Goal: Book appointment/travel/reservation

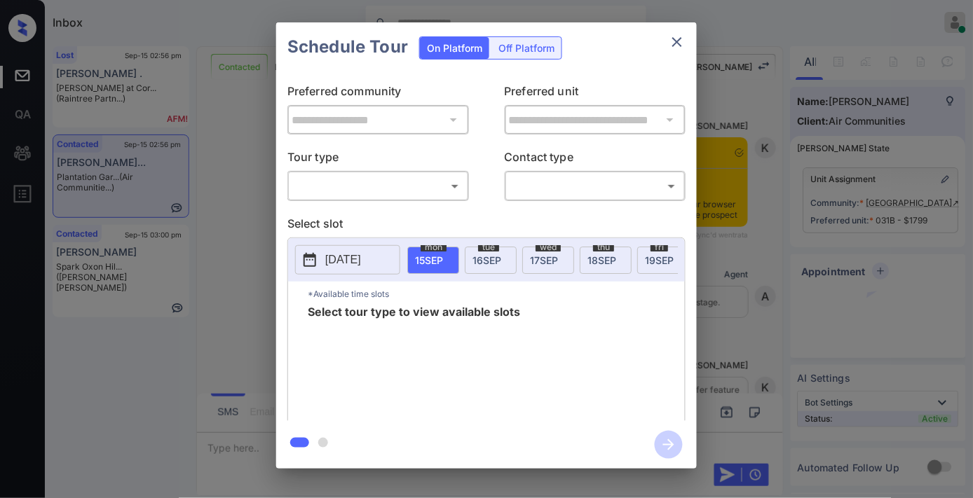
scroll to position [2786, 0]
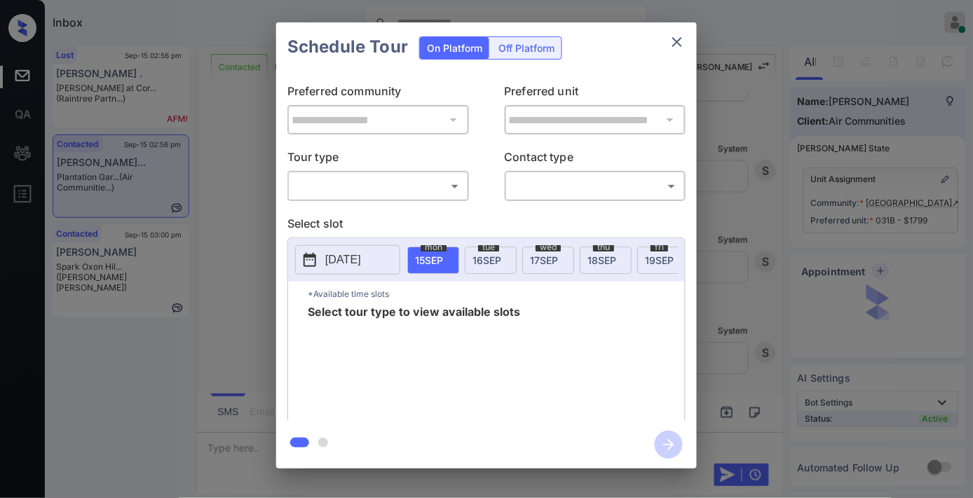
click at [405, 179] on body "Inbox Samantha Soliven Online Set yourself offline Set yourself on break Profil…" at bounding box center [486, 249] width 973 height 498
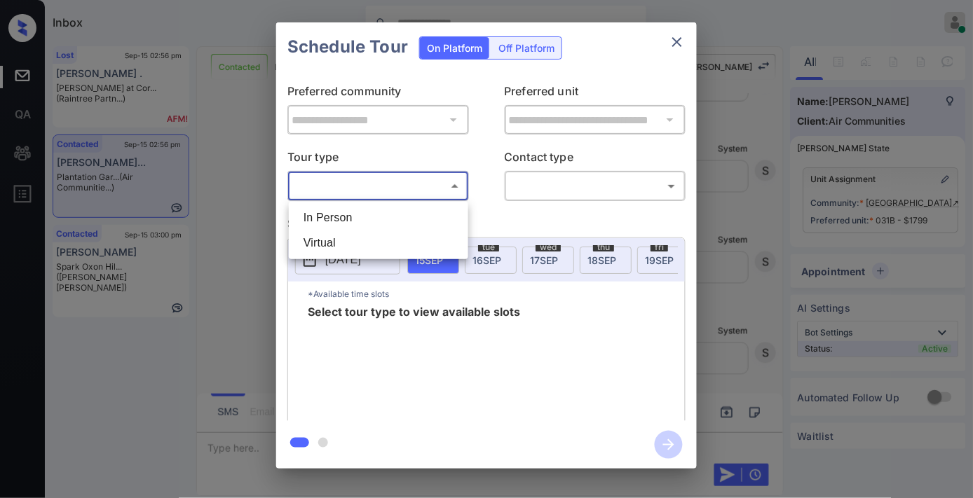
click at [405, 215] on li "In Person" at bounding box center [378, 217] width 172 height 25
type input "********"
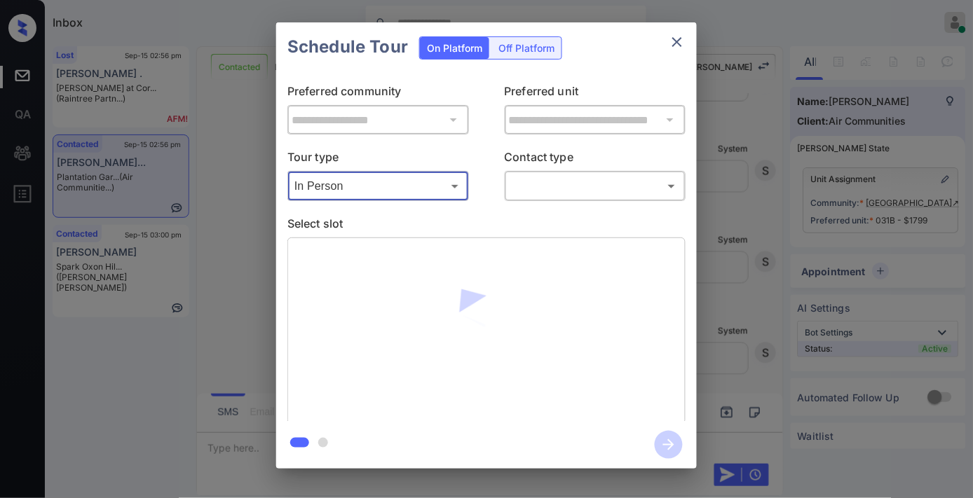
click at [545, 196] on body "Inbox Samantha Soliven Online Set yourself offline Set yourself on break Profil…" at bounding box center [486, 249] width 973 height 498
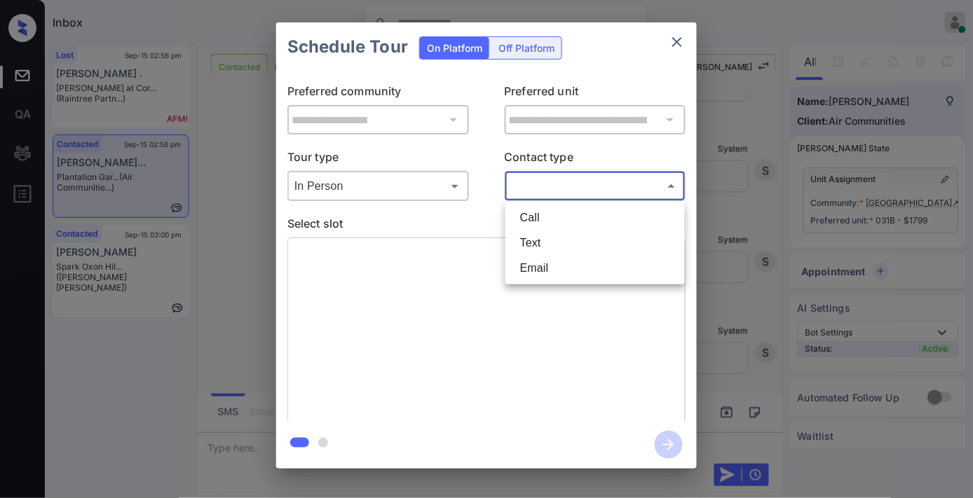
click at [544, 240] on li "Text" at bounding box center [595, 243] width 172 height 25
type input "****"
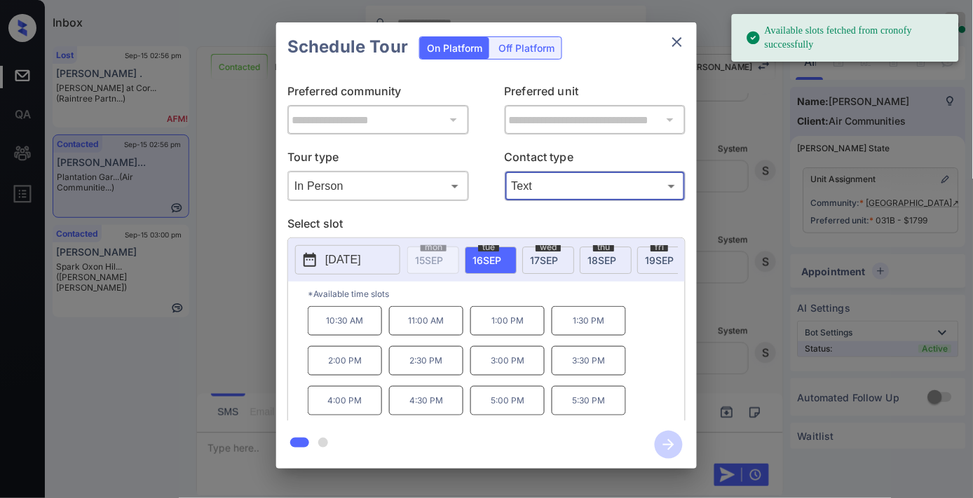
click at [348, 263] on p "[DATE]" at bounding box center [343, 260] width 36 height 17
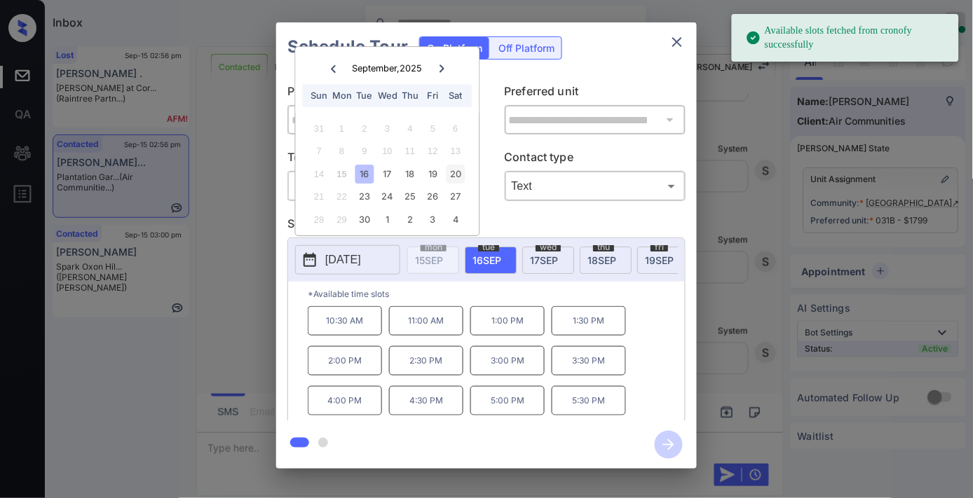
click at [458, 177] on div "20" at bounding box center [455, 174] width 19 height 19
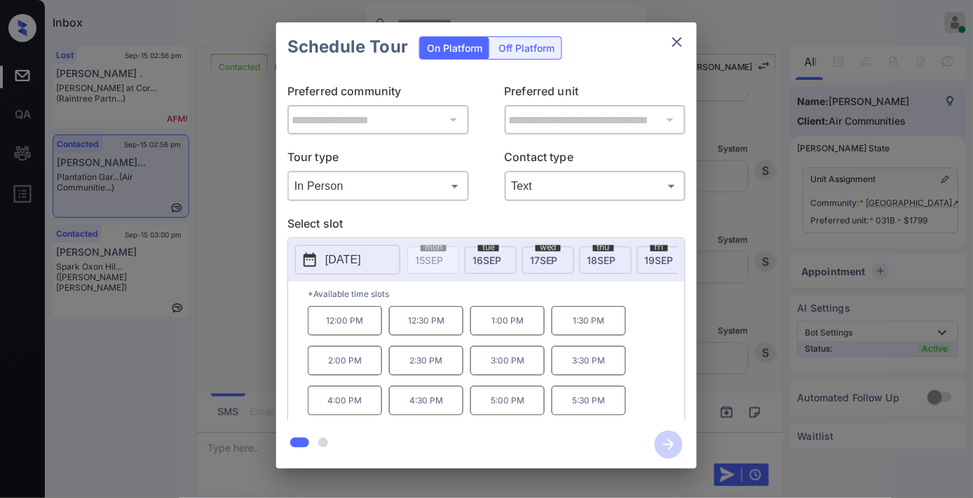
click at [523, 326] on p "1:00 PM" at bounding box center [507, 320] width 74 height 29
click at [667, 453] on icon "button" at bounding box center [669, 445] width 28 height 28
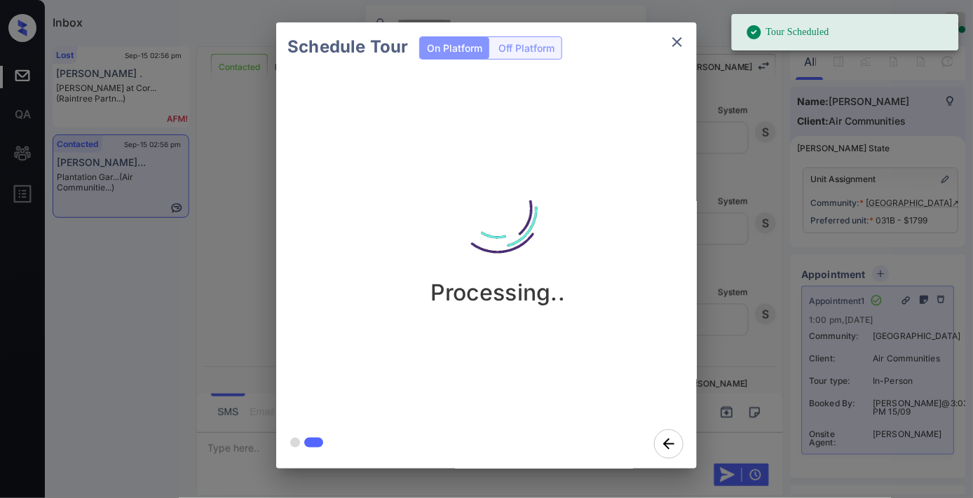
click at [675, 48] on icon "close" at bounding box center [677, 42] width 17 height 17
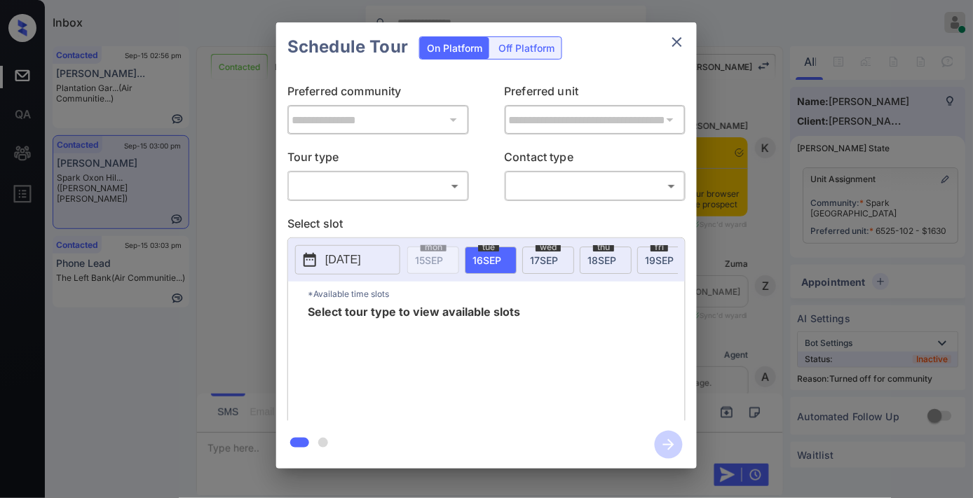
scroll to position [2245, 0]
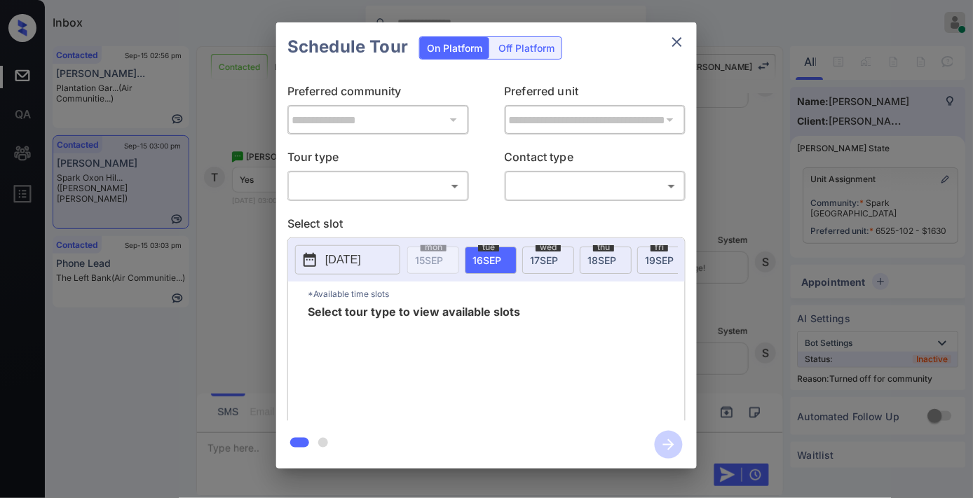
click at [412, 178] on body "Inbox Samantha Soliven Online Set yourself offline Set yourself on break Profil…" at bounding box center [486, 249] width 973 height 498
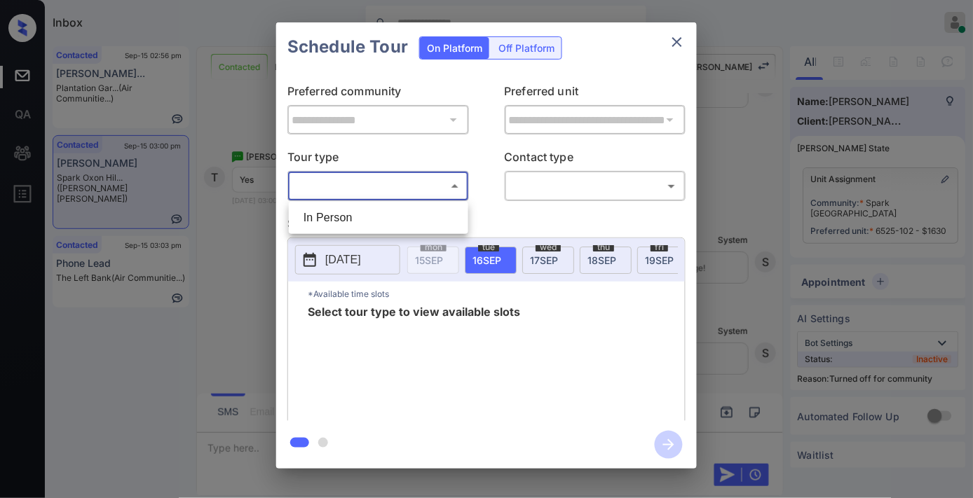
click at [408, 208] on li "In Person" at bounding box center [378, 217] width 172 height 25
type input "********"
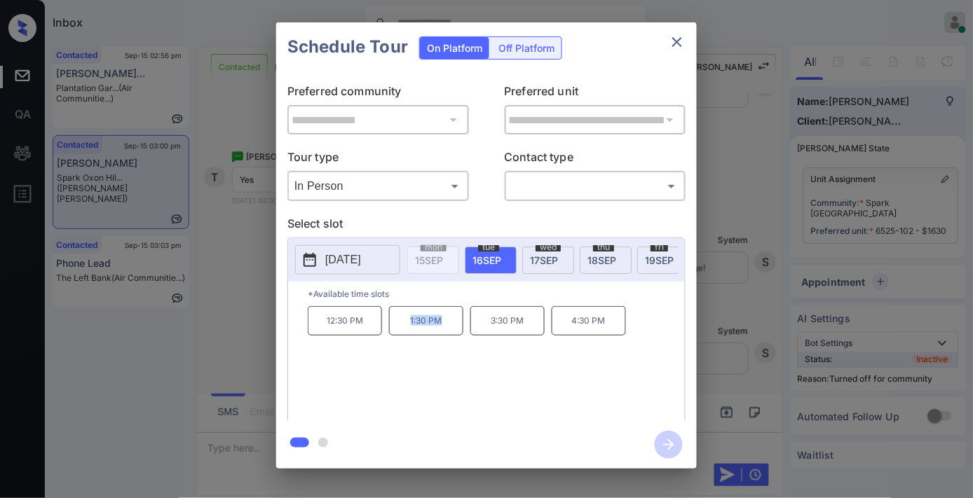
drag, startPoint x: 452, startPoint y: 330, endPoint x: 401, endPoint y: 330, distance: 50.5
click at [401, 330] on p "1:30 PM" at bounding box center [426, 320] width 74 height 29
copy p "1:30 PM"
click at [677, 41] on icon "close" at bounding box center [677, 42] width 10 height 10
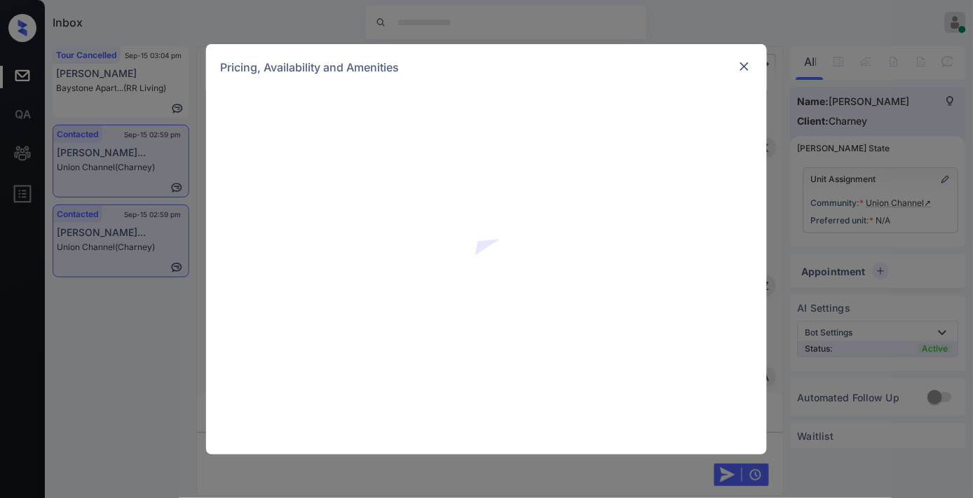
scroll to position [2094, 0]
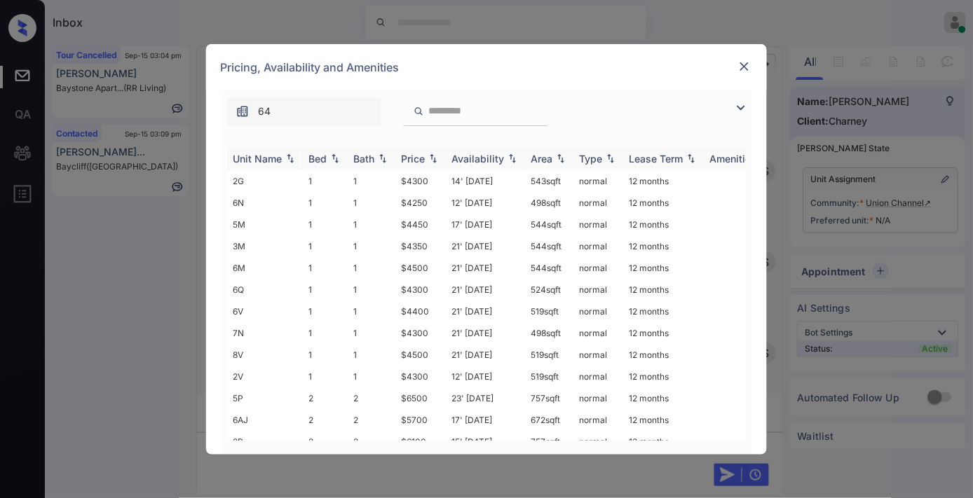
click at [409, 160] on div "Price" at bounding box center [413, 159] width 24 height 12
click at [388, 178] on tr "6N 1 1 $4250 12' Aug 25 498 sqft normal 12 months" at bounding box center [593, 181] width 733 height 22
copy tr "$4250"
click at [475, 184] on td "12' Aug 25" at bounding box center [485, 181] width 79 height 22
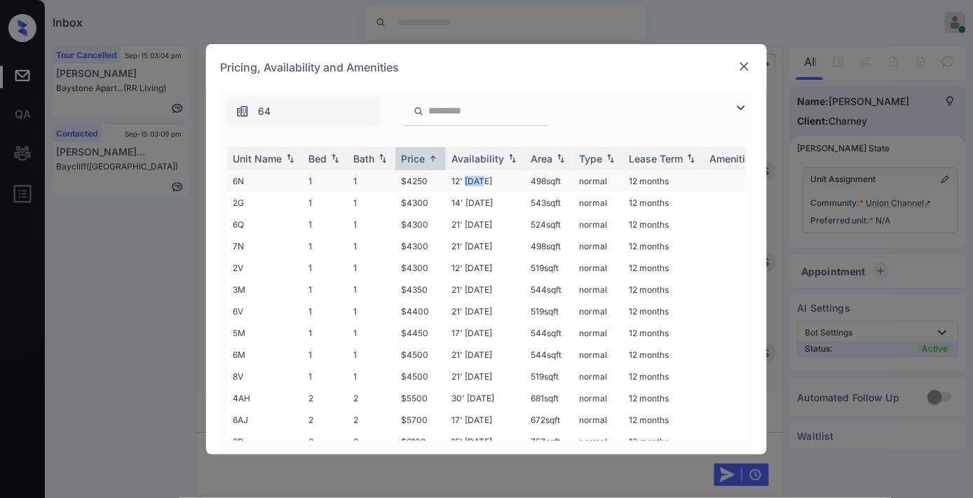
click at [475, 184] on td "12' Aug 25" at bounding box center [485, 181] width 79 height 22
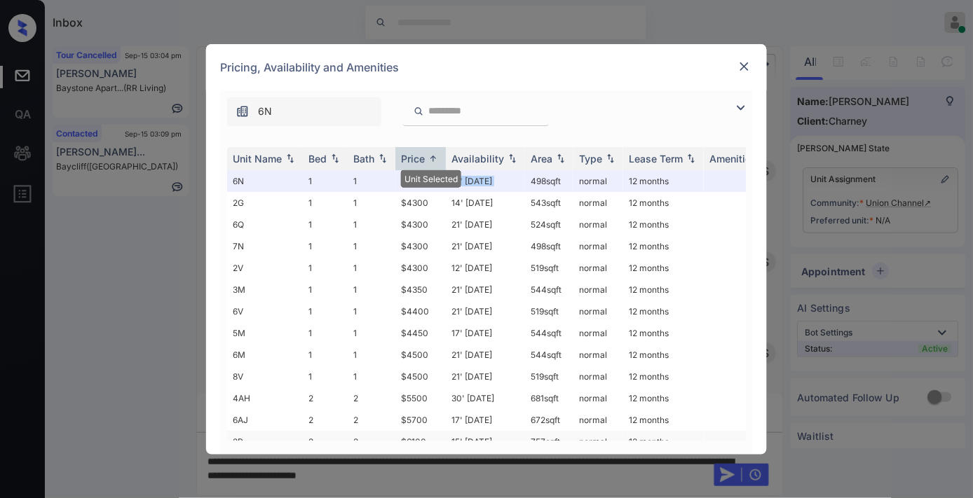
scroll to position [156, 0]
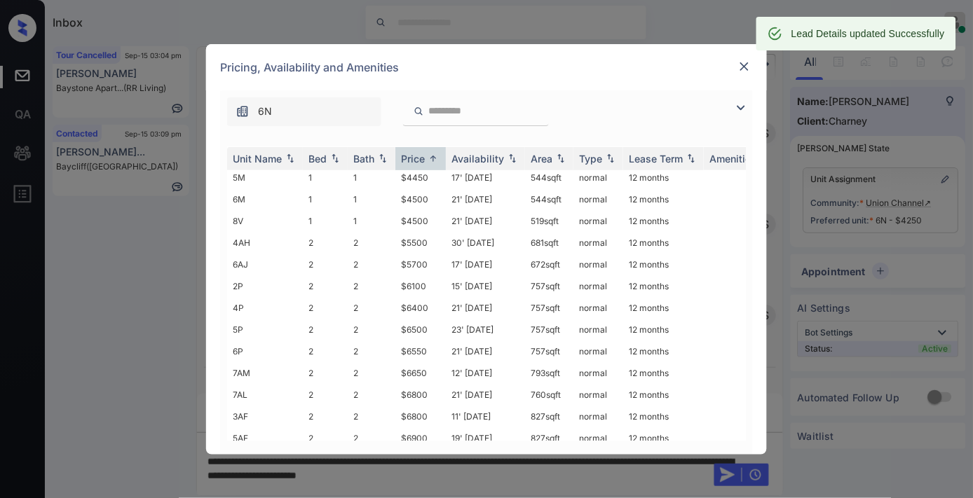
click at [744, 65] on img at bounding box center [745, 67] width 14 height 14
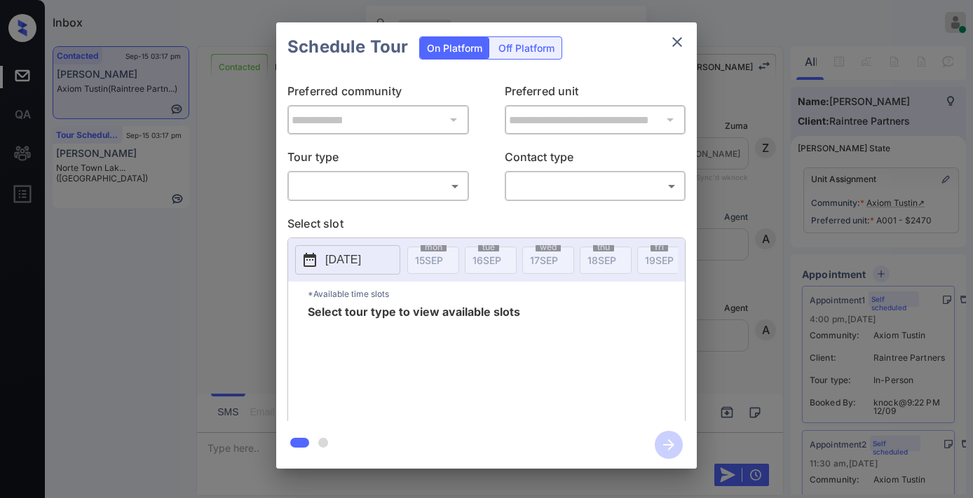
click at [409, 179] on body "Inbox Samantha Soliven Online Set yourself offline Set yourself on break Profil…" at bounding box center [486, 249] width 973 height 498
type input "********"
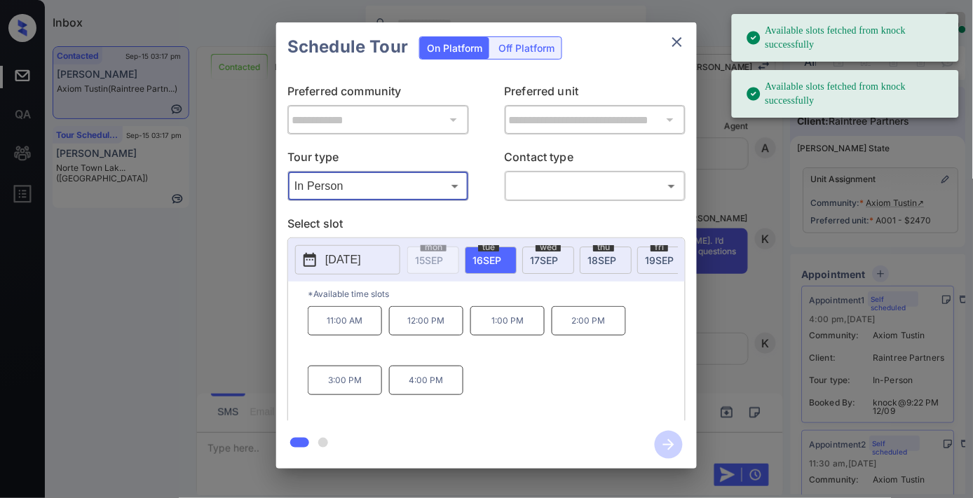
click at [675, 39] on icon "close" at bounding box center [677, 42] width 10 height 10
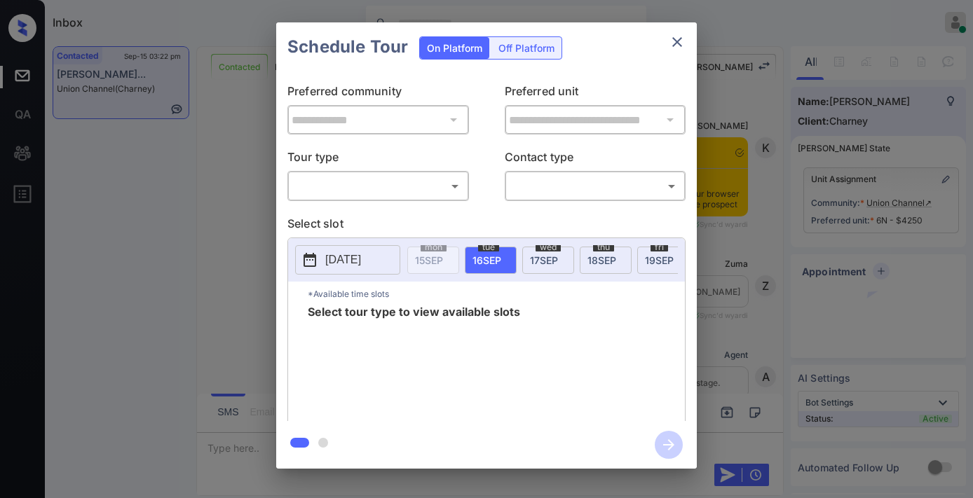
click at [388, 177] on body "Inbox [PERSON_NAME] Online Set yourself offline Set yourself on break Profile S…" at bounding box center [486, 249] width 973 height 498
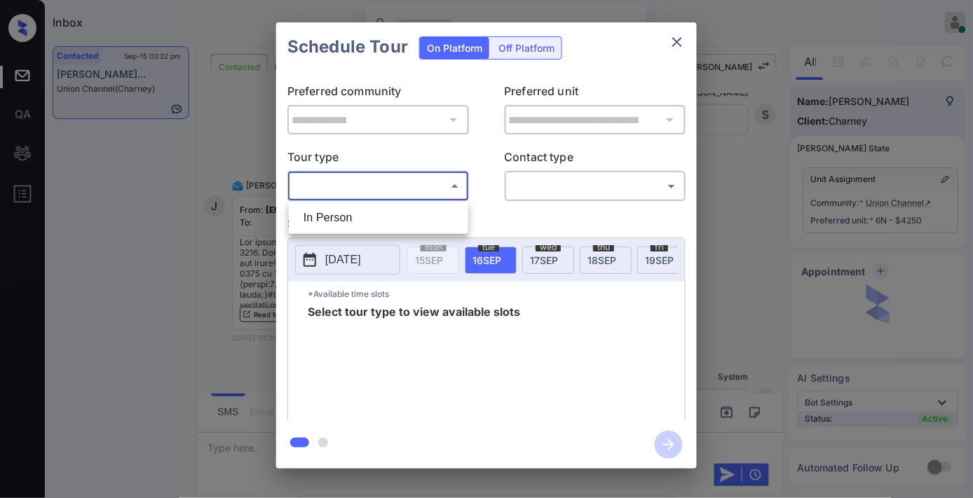
click at [383, 205] on li "In Person" at bounding box center [378, 217] width 172 height 25
type input "********"
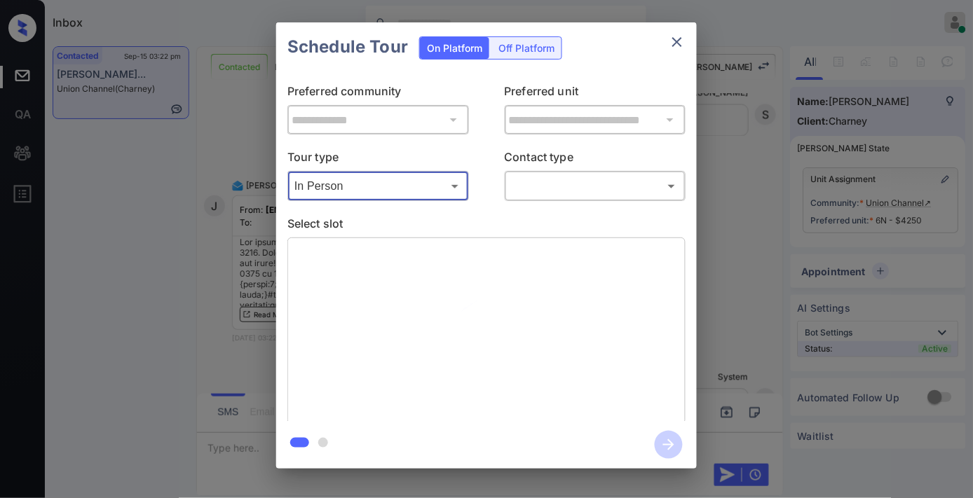
click at [599, 186] on body "Inbox [PERSON_NAME] Online Set yourself offline Set yourself on break Profile S…" at bounding box center [486, 249] width 973 height 498
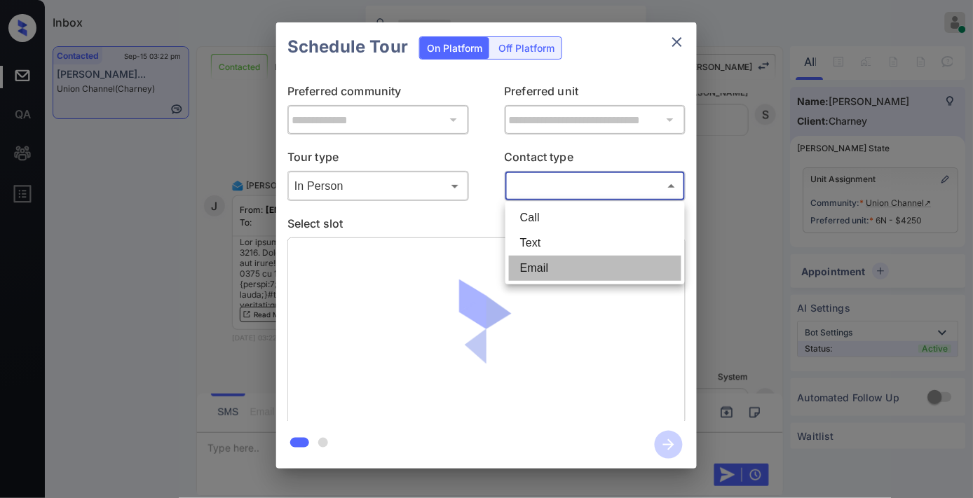
click at [588, 271] on li "Email" at bounding box center [595, 268] width 172 height 25
type input "*****"
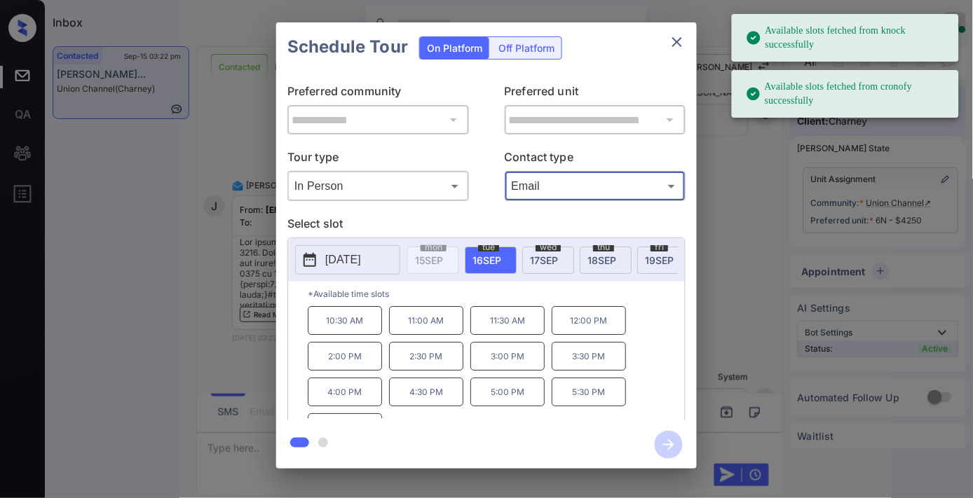
scroll to position [24, 0]
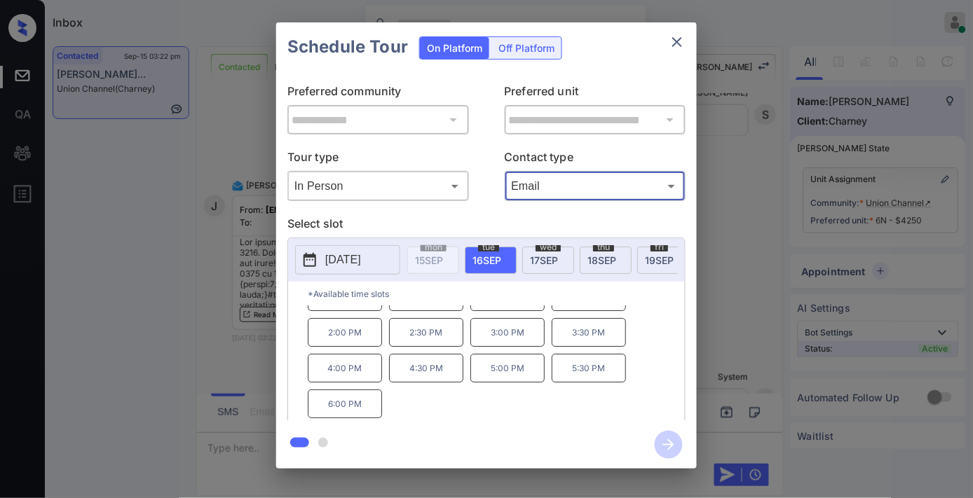
click at [419, 374] on p "4:30 PM" at bounding box center [426, 368] width 74 height 29
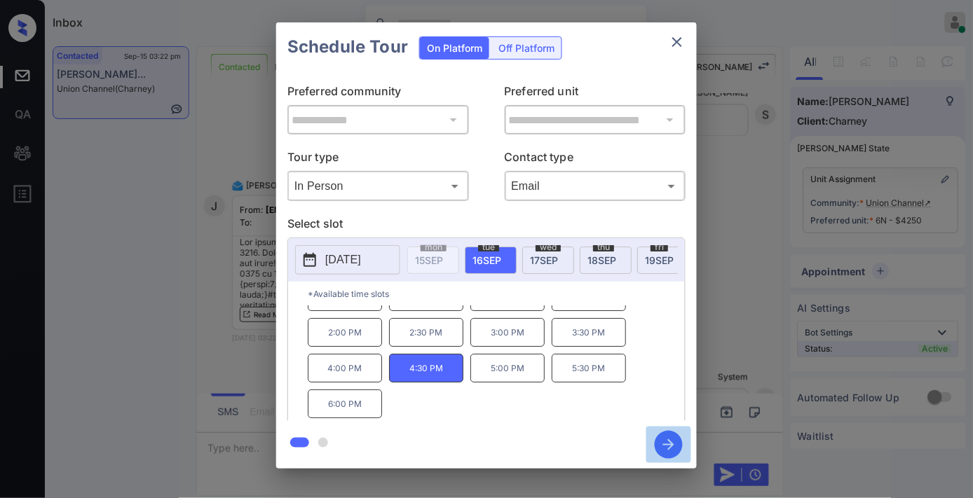
click at [669, 445] on icon "button" at bounding box center [668, 445] width 11 height 11
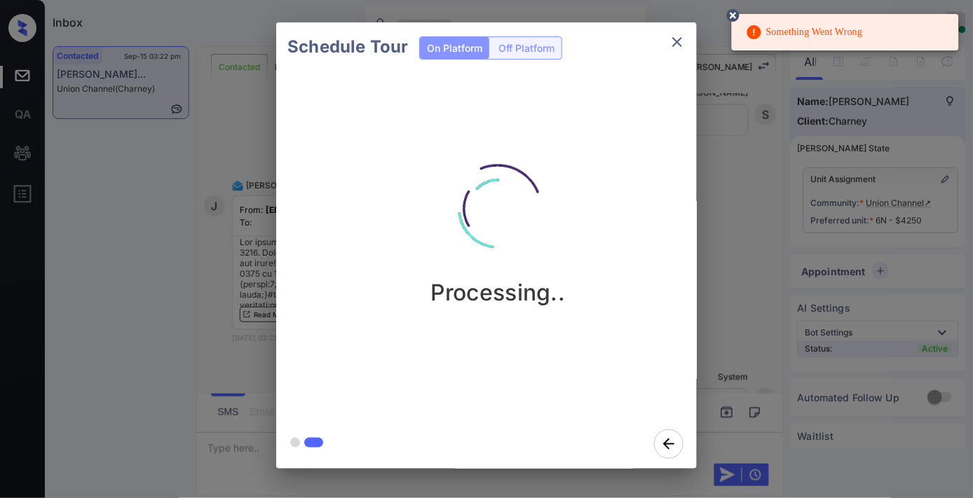
click at [731, 22] on icon at bounding box center [733, 15] width 17 height 17
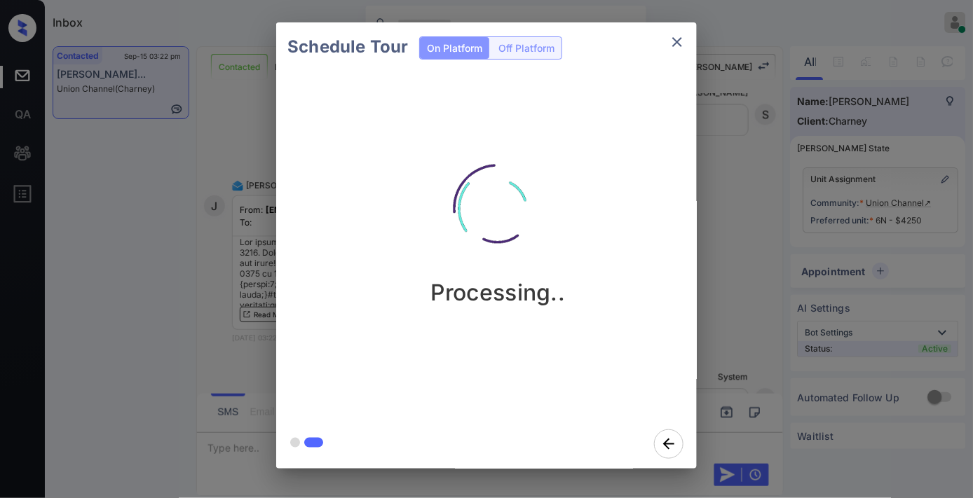
click at [680, 50] on button "close" at bounding box center [677, 42] width 28 height 28
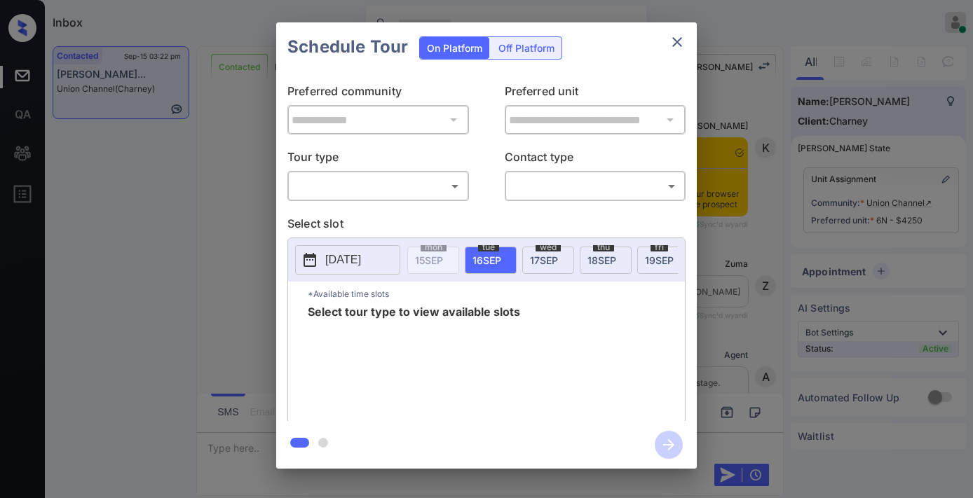
click at [425, 183] on body "Inbox Samantha Soliven Online Set yourself offline Set yourself on break Profil…" at bounding box center [486, 249] width 973 height 498
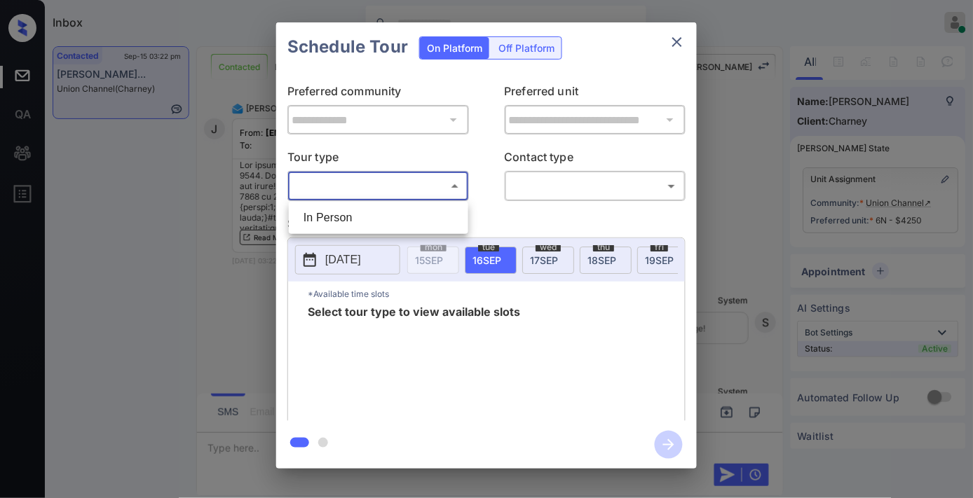
click at [405, 230] on li "In Person" at bounding box center [378, 217] width 172 height 25
type input "********"
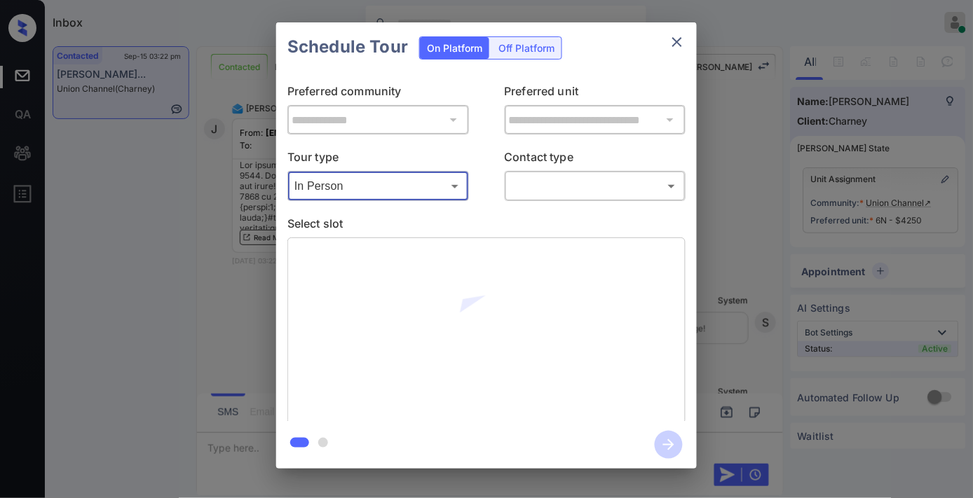
click at [561, 167] on p "Contact type" at bounding box center [596, 160] width 182 height 22
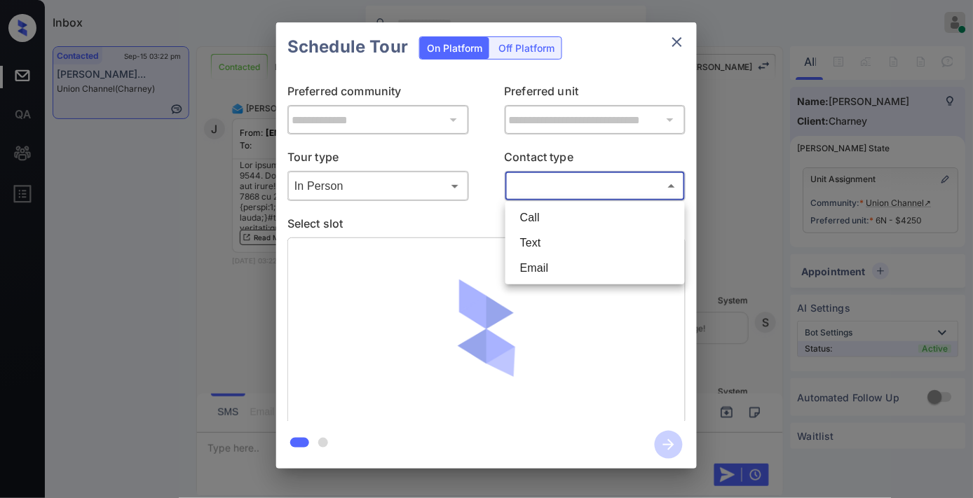
click at [563, 182] on body "Inbox Samantha Soliven Online Set yourself offline Set yourself on break Profil…" at bounding box center [486, 249] width 973 height 498
click at [557, 266] on li "Email" at bounding box center [595, 268] width 172 height 25
type input "*****"
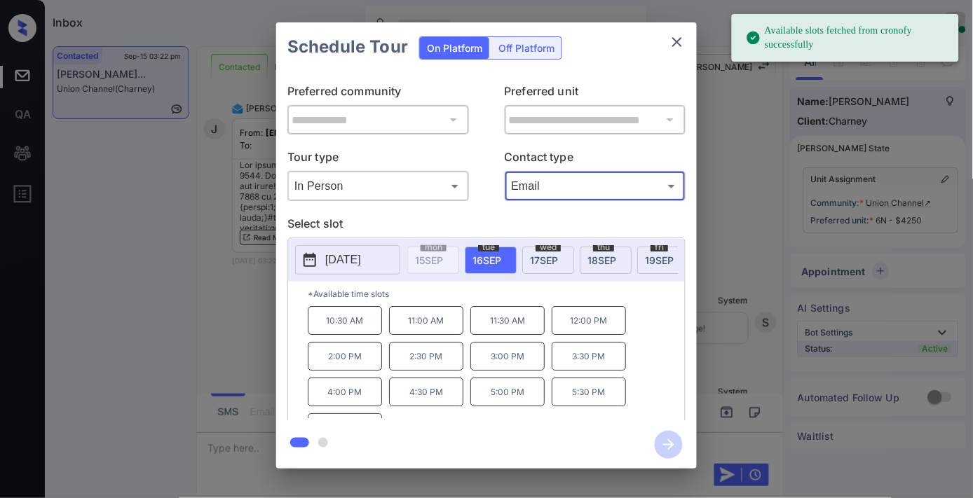
scroll to position [24, 0]
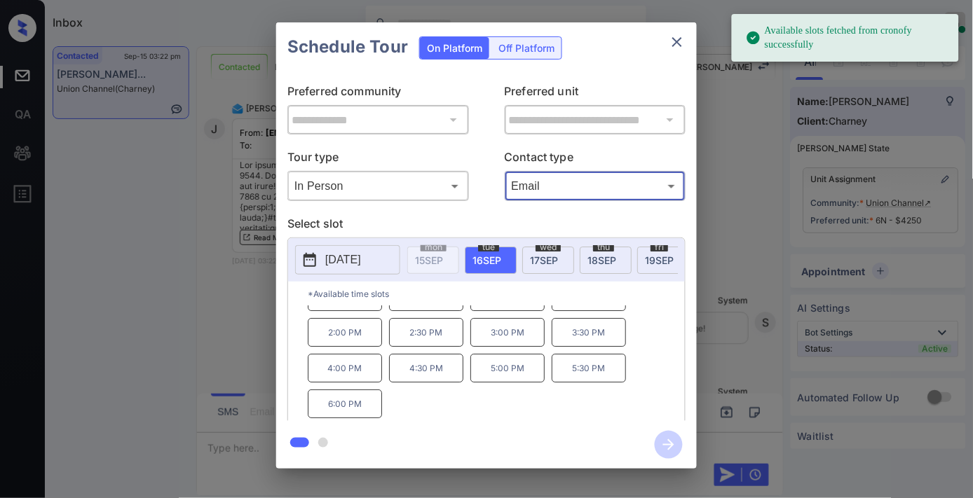
click at [435, 381] on p "4:30 PM" at bounding box center [426, 368] width 74 height 29
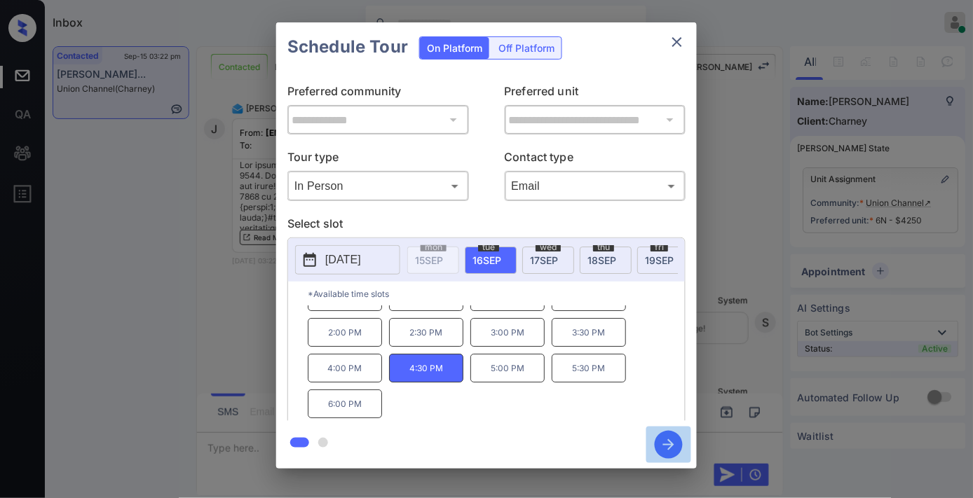
click at [665, 439] on icon "button" at bounding box center [669, 445] width 28 height 28
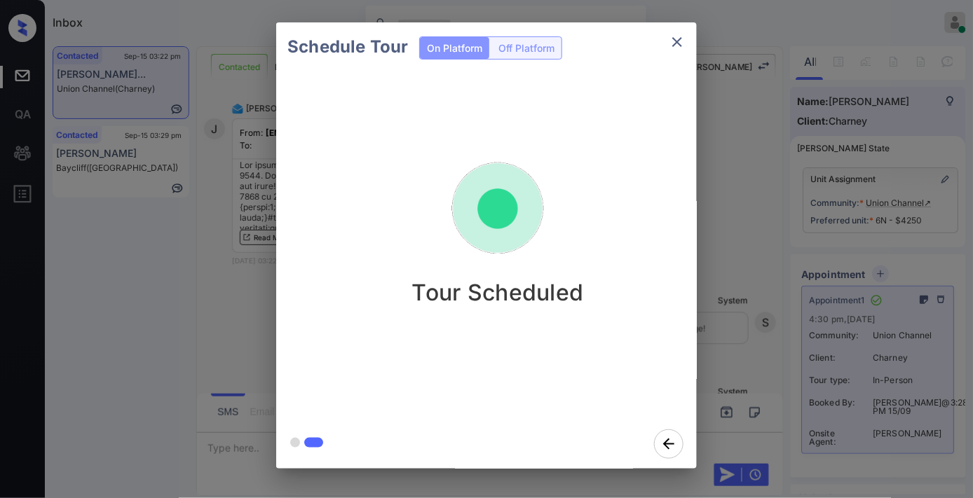
click at [678, 43] on icon "close" at bounding box center [677, 42] width 10 height 10
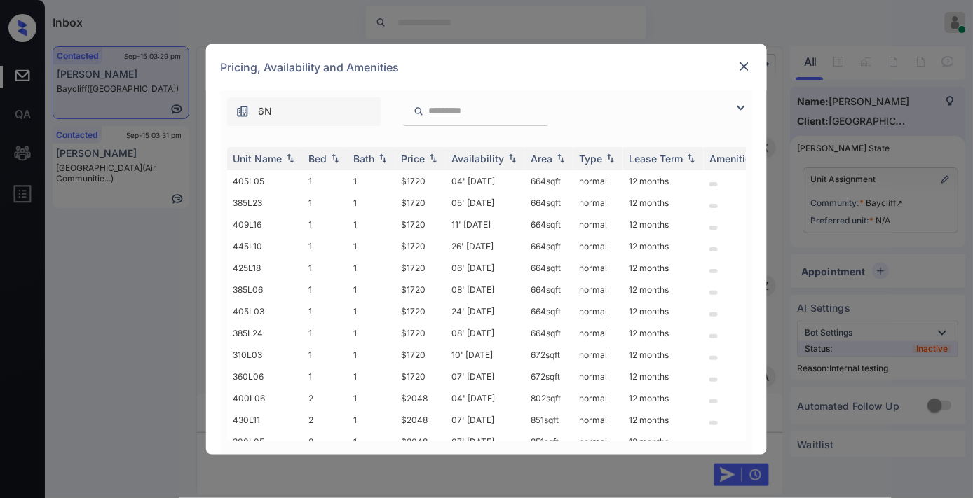
scroll to position [2294, 0]
click at [425, 155] on div "Price" at bounding box center [413, 159] width 24 height 12
click at [423, 155] on div "Price" at bounding box center [413, 159] width 24 height 12
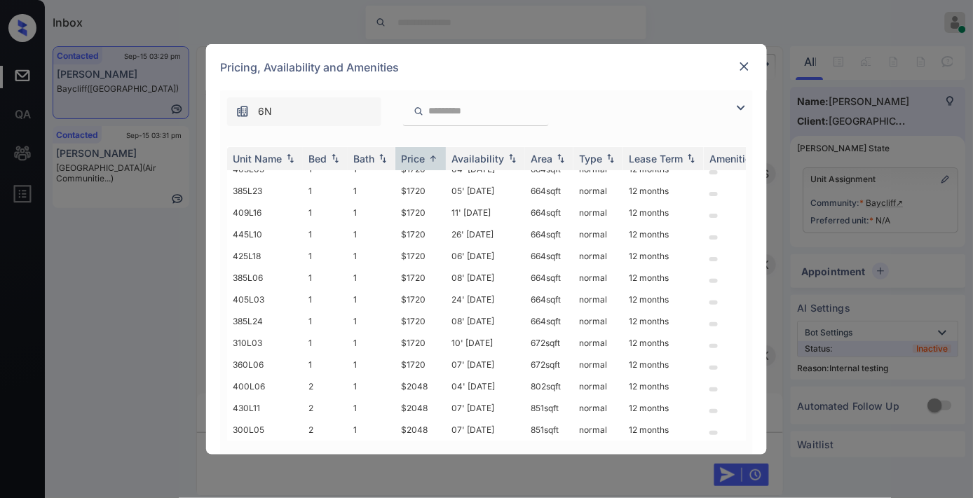
click at [748, 68] on img at bounding box center [745, 67] width 14 height 14
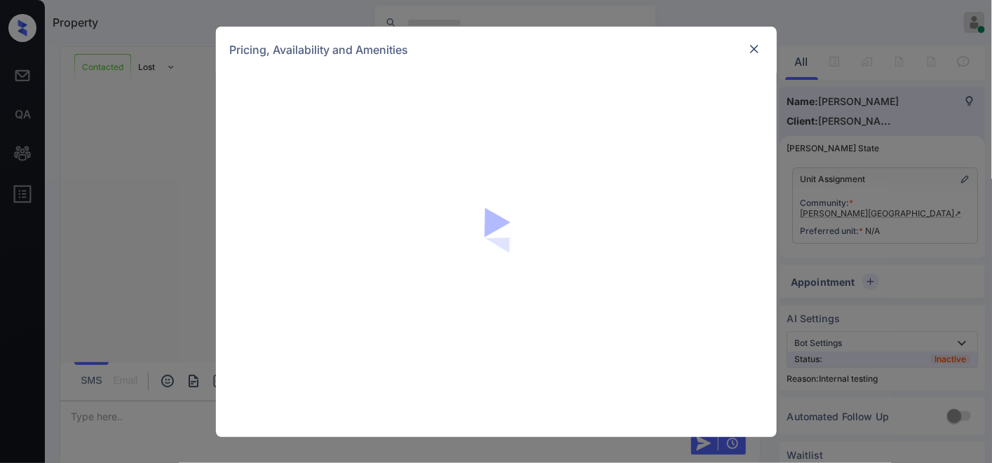
scroll to position [1160, 0]
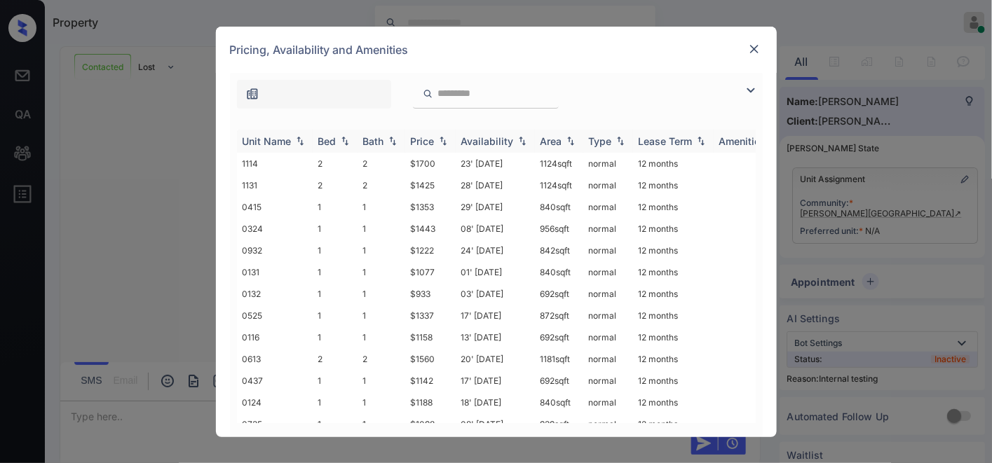
click at [421, 145] on div "Price" at bounding box center [423, 141] width 24 height 12
click at [622, 55] on div "Pricing, Availability and Amenities" at bounding box center [496, 50] width 561 height 46
click at [447, 197] on td "$947" at bounding box center [430, 207] width 50 height 22
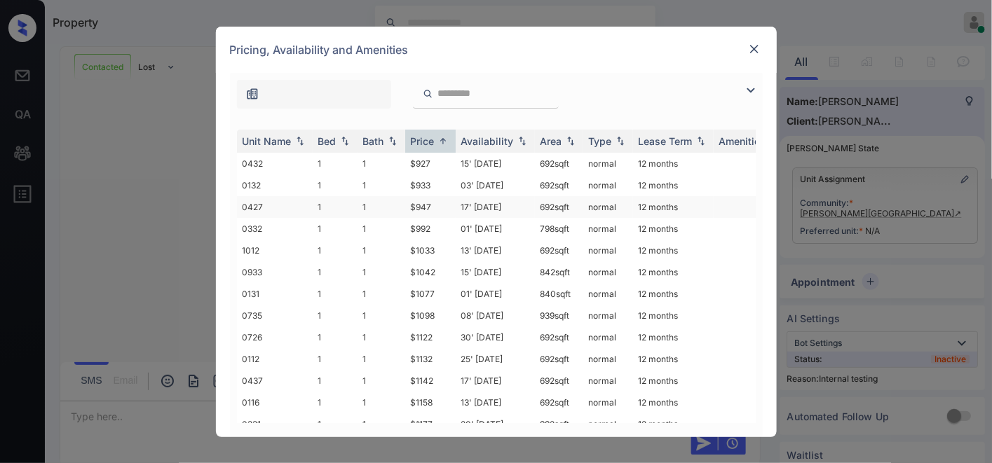
click at [447, 197] on td "$947" at bounding box center [430, 207] width 50 height 22
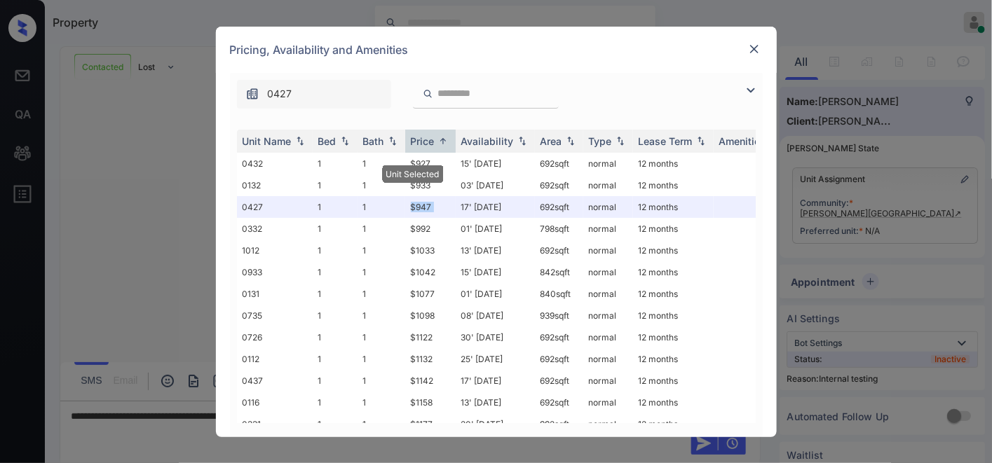
click at [755, 44] on img at bounding box center [754, 49] width 14 height 14
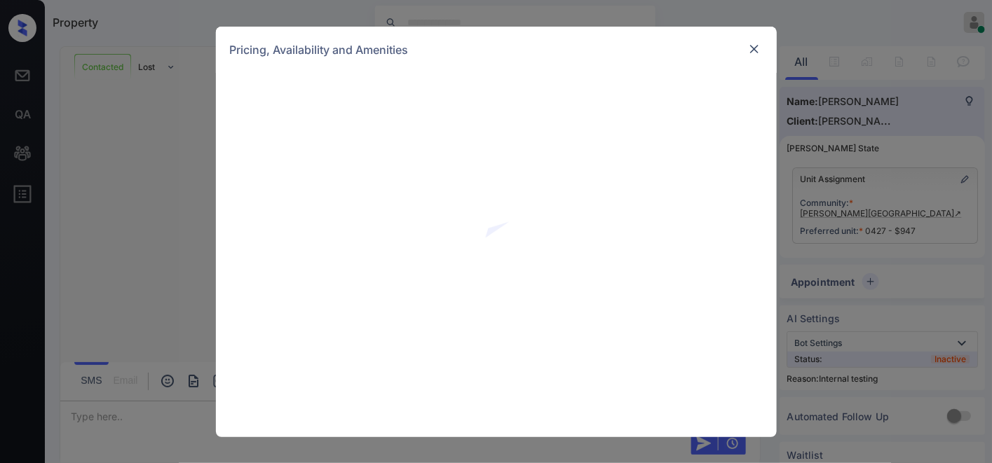
scroll to position [1252, 0]
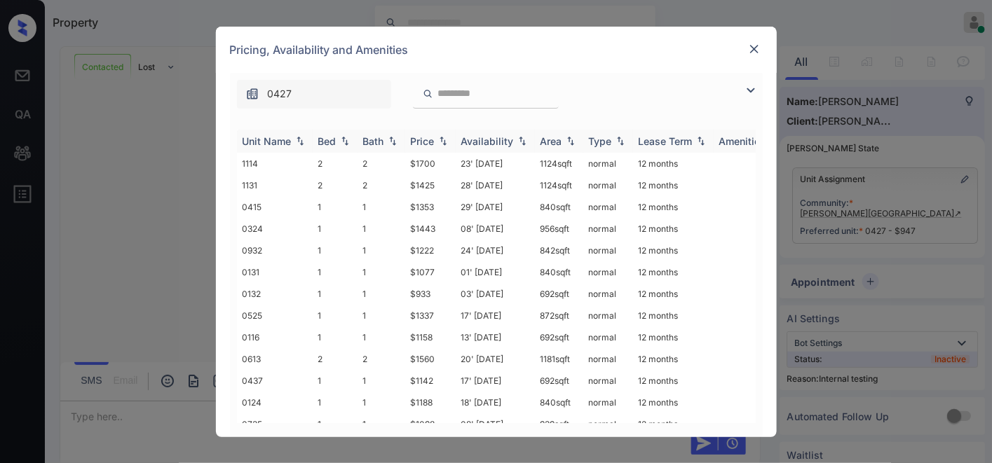
click at [433, 142] on div "Price" at bounding box center [423, 141] width 24 height 12
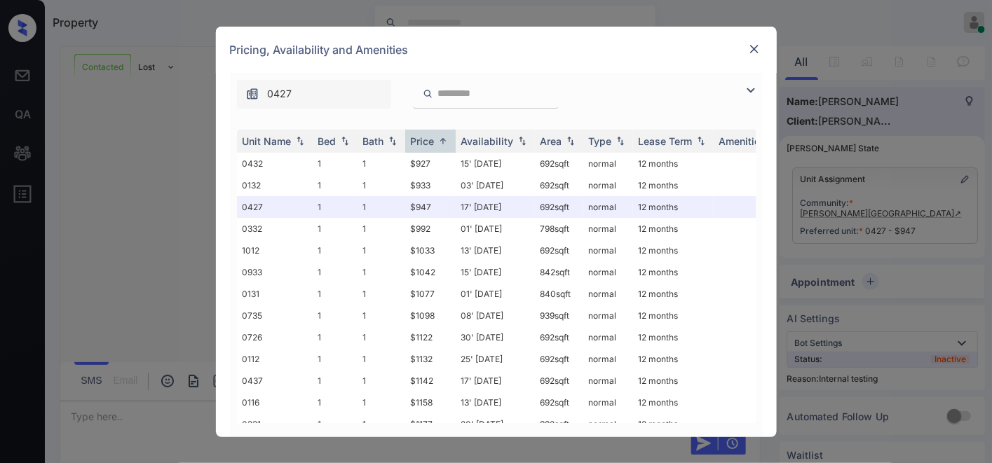
click at [669, 73] on div "0427" at bounding box center [496, 91] width 533 height 36
click at [651, 50] on div "Pricing, Availability and Amenities" at bounding box center [496, 50] width 561 height 46
click at [751, 50] on img at bounding box center [754, 49] width 14 height 14
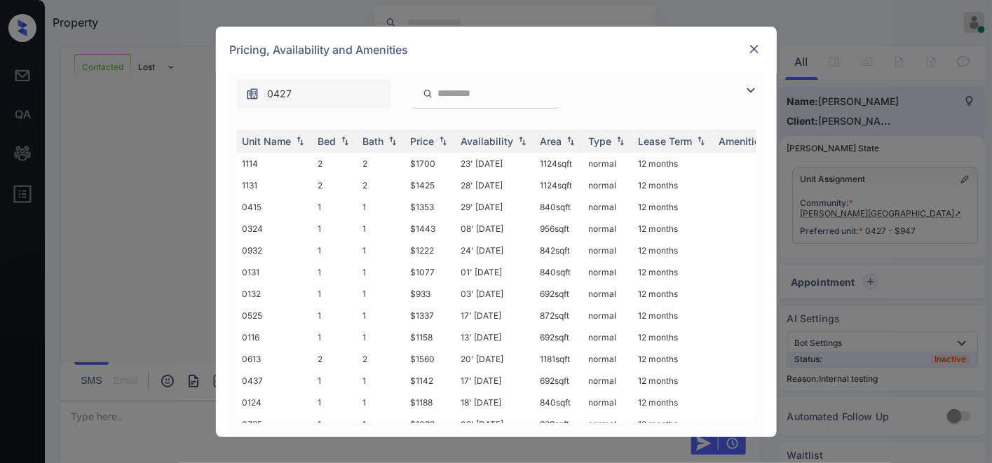
click at [754, 46] on img at bounding box center [754, 49] width 14 height 14
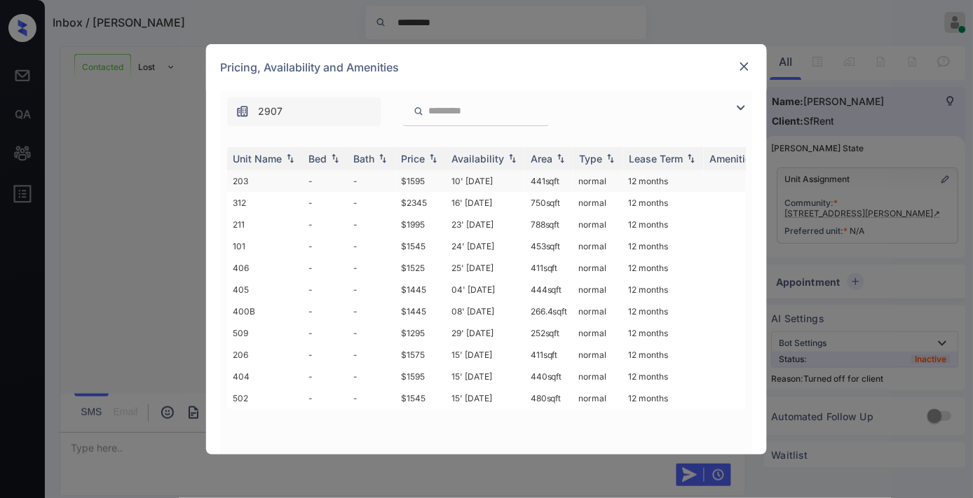
scroll to position [4560, 0]
click at [430, 159] on img at bounding box center [433, 159] width 14 height 10
click at [430, 159] on img at bounding box center [433, 159] width 14 height 11
click at [435, 179] on td "$1295" at bounding box center [420, 181] width 50 height 22
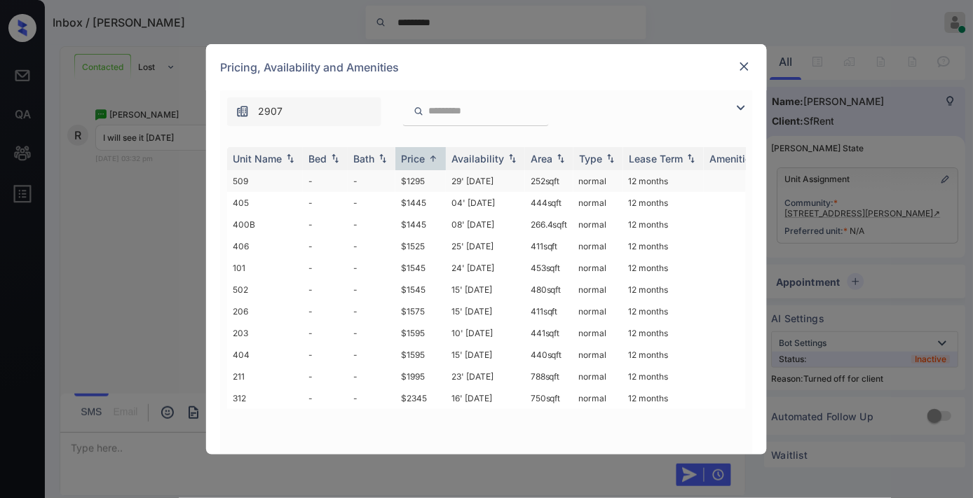
click at [435, 179] on td "$1295" at bounding box center [420, 181] width 50 height 22
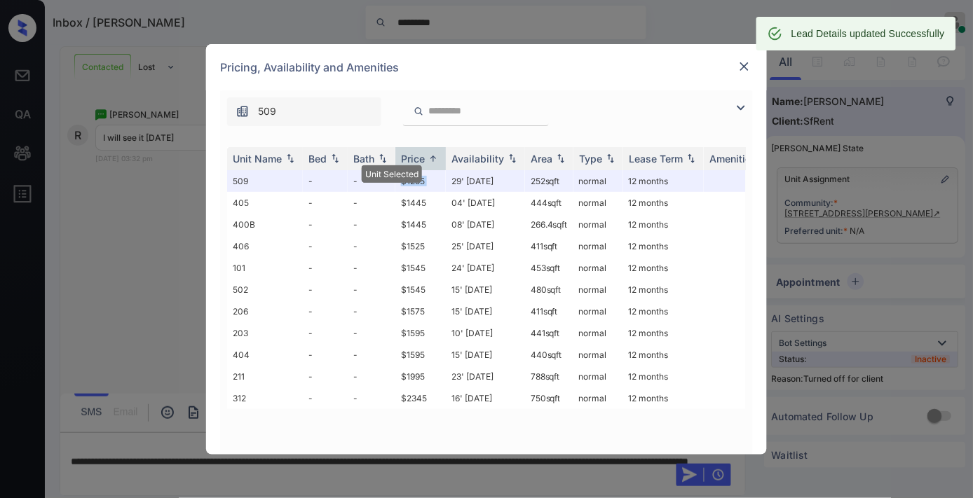
click at [745, 66] on img at bounding box center [745, 67] width 14 height 14
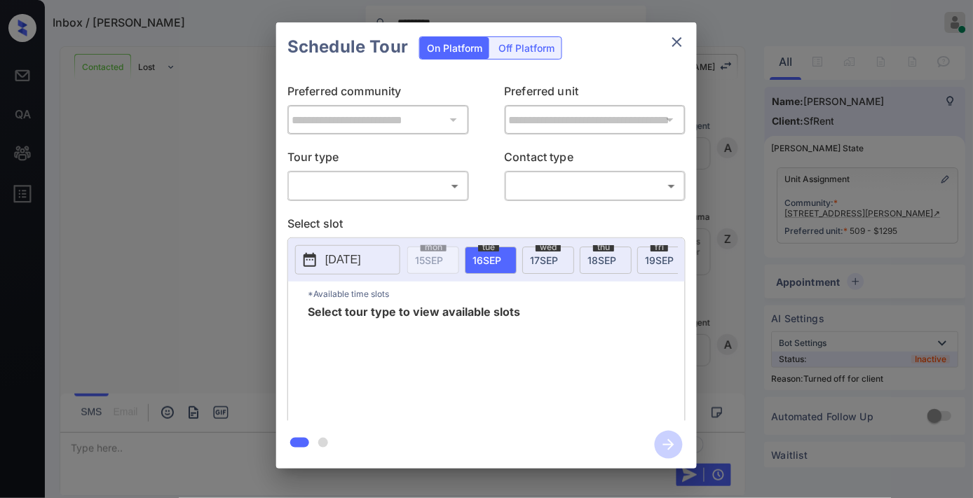
scroll to position [1648, 0]
click at [445, 186] on body "Inbox / [PERSON_NAME] ********* [PERSON_NAME] Online Set yourself offline Set y…" at bounding box center [486, 249] width 973 height 498
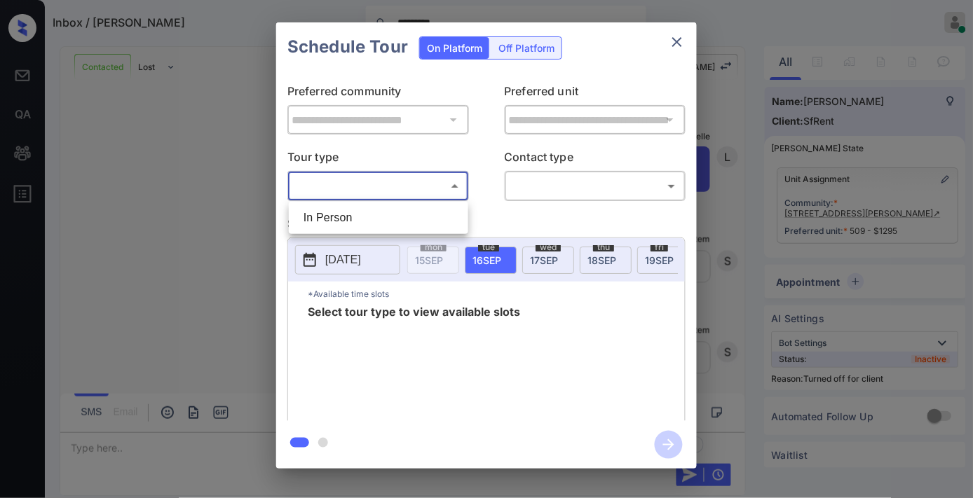
click at [408, 220] on li "In Person" at bounding box center [378, 217] width 172 height 25
type input "********"
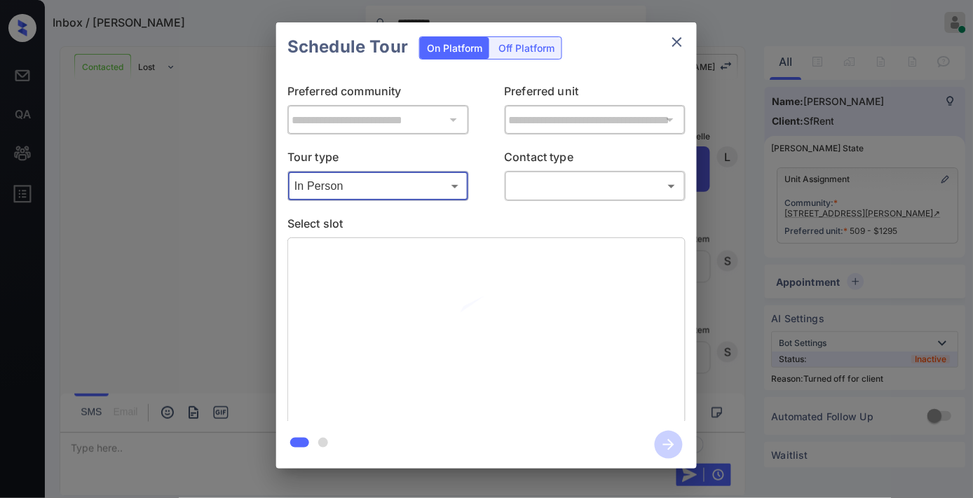
click at [674, 42] on icon "close" at bounding box center [677, 42] width 17 height 17
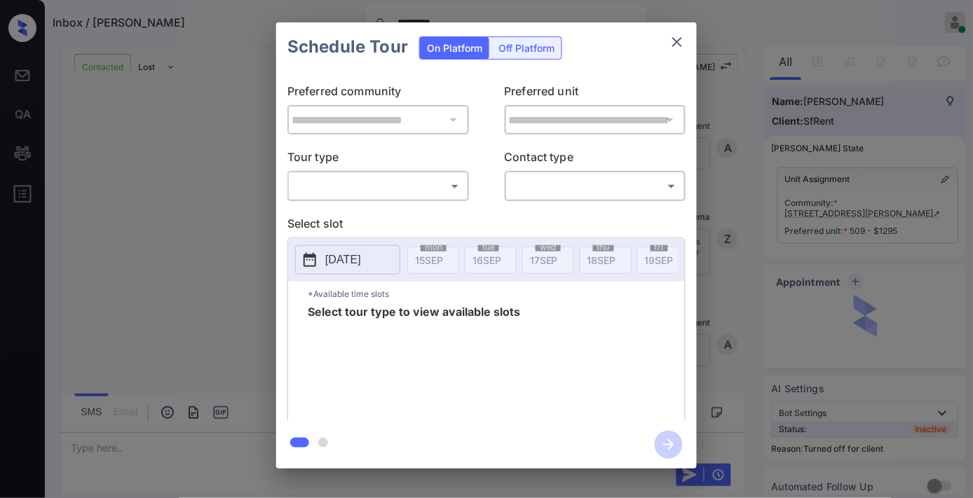
scroll to position [5246, 0]
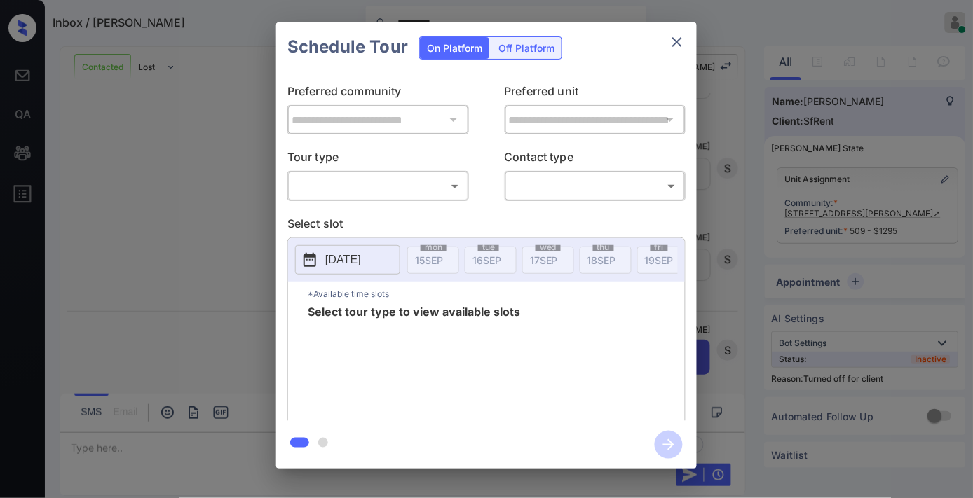
click at [520, 41] on div "Off Platform" at bounding box center [526, 48] width 70 height 22
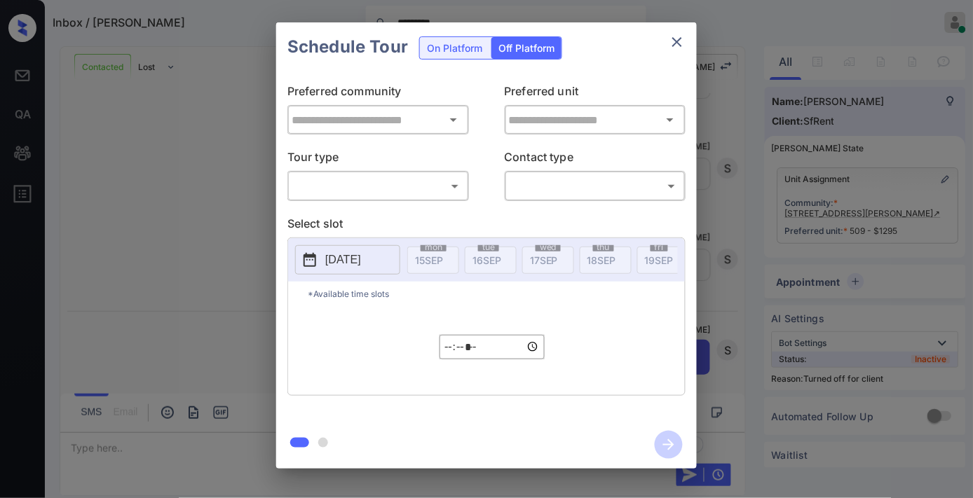
type input "**********"
click at [416, 193] on body "Inbox / [PERSON_NAME] ********* [PERSON_NAME] Online Set yourself offline Set y…" at bounding box center [486, 249] width 973 height 498
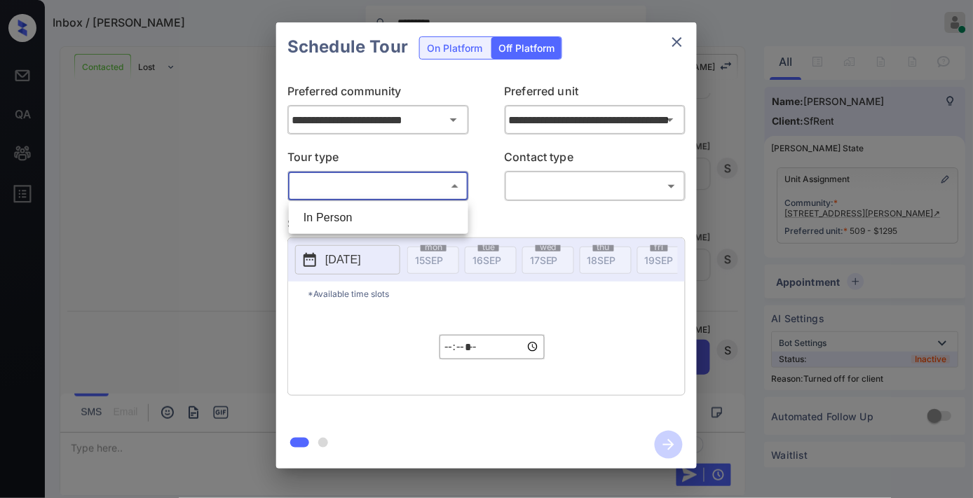
click at [394, 216] on li "In Person" at bounding box center [378, 217] width 172 height 25
type input "********"
click at [537, 187] on body "Inbox / [PERSON_NAME] ********* [PERSON_NAME] Online Set yourself offline Set y…" at bounding box center [486, 249] width 973 height 498
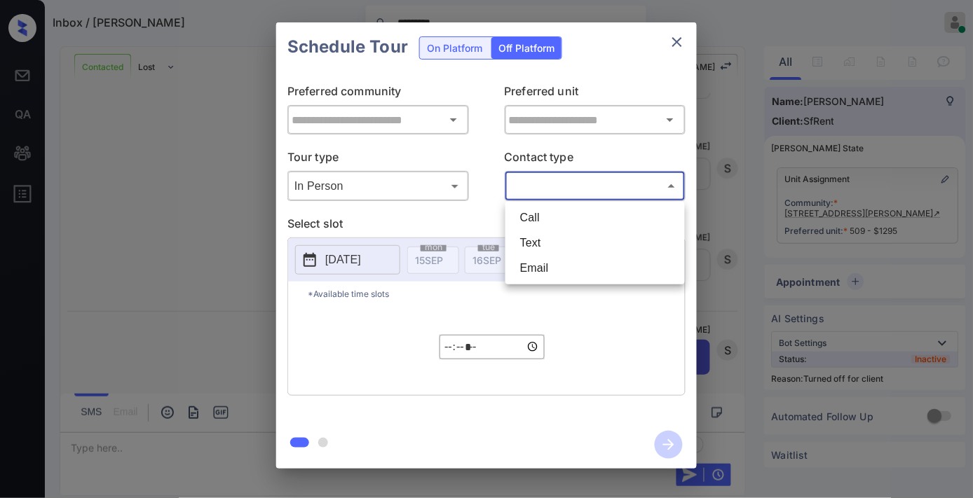
type input "**********"
drag, startPoint x: 542, startPoint y: 238, endPoint x: 414, endPoint y: 248, distance: 128.0
click at [541, 240] on li "Text" at bounding box center [595, 243] width 172 height 25
type input "****"
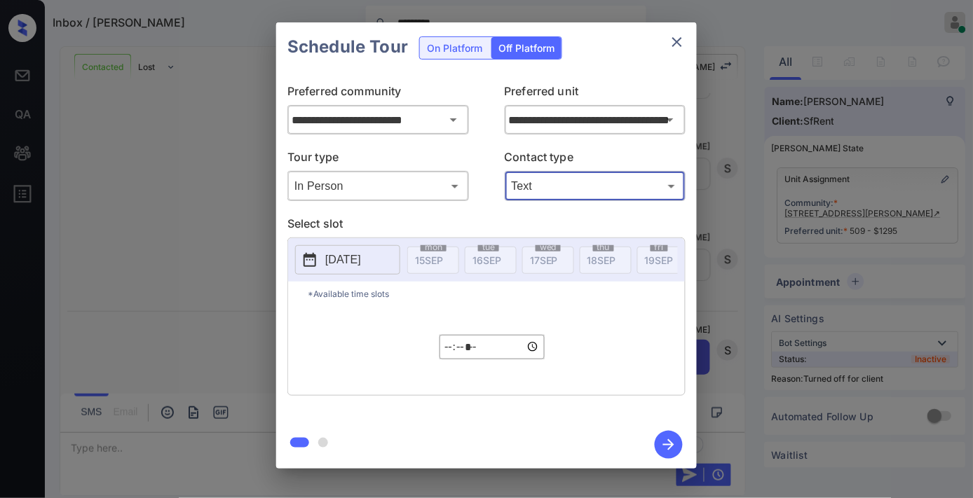
click at [387, 262] on button "[DATE]" at bounding box center [347, 259] width 105 height 29
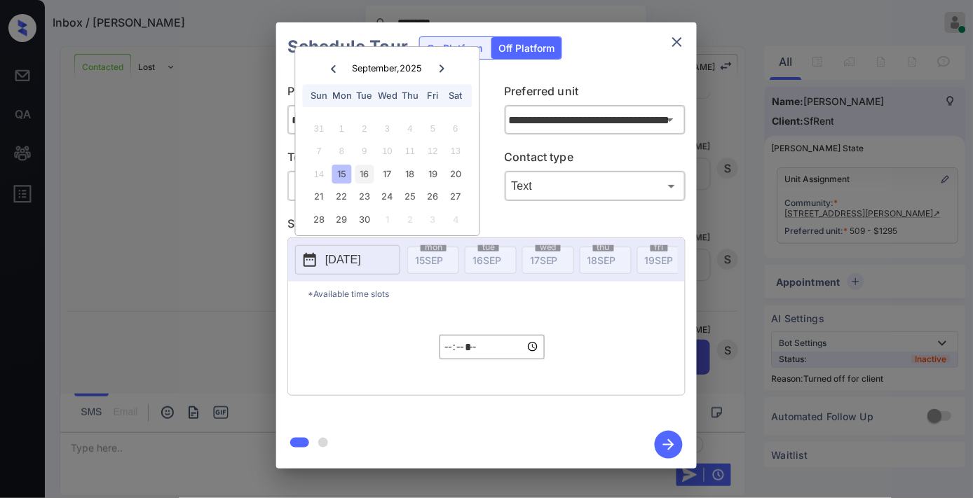
click at [369, 169] on div "16" at bounding box center [364, 174] width 19 height 19
click at [449, 355] on input "*****" at bounding box center [492, 347] width 105 height 25
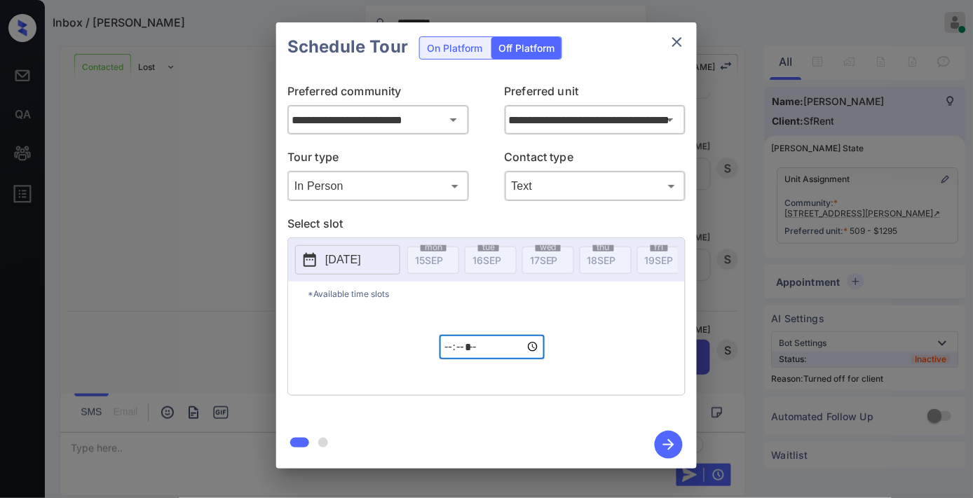
type input "*****"
click at [660, 442] on icon "button" at bounding box center [669, 445] width 28 height 28
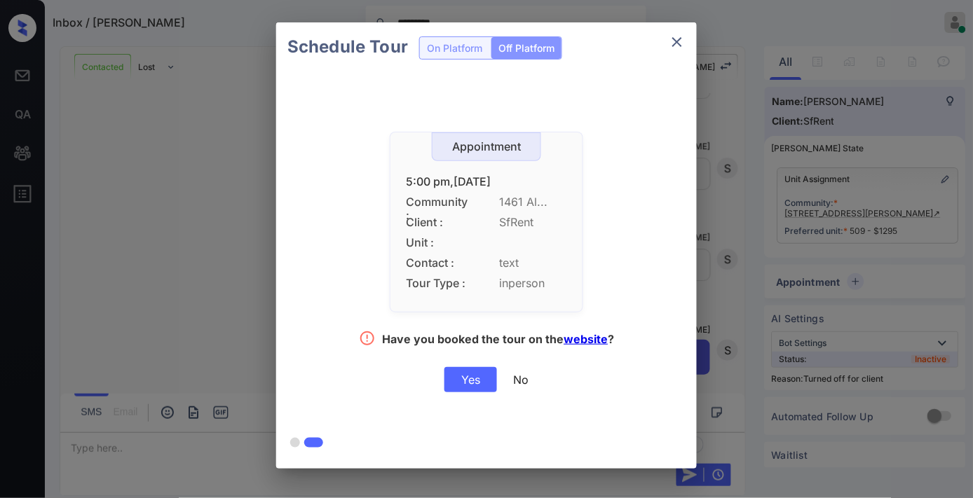
click at [465, 381] on div "Yes" at bounding box center [471, 379] width 53 height 25
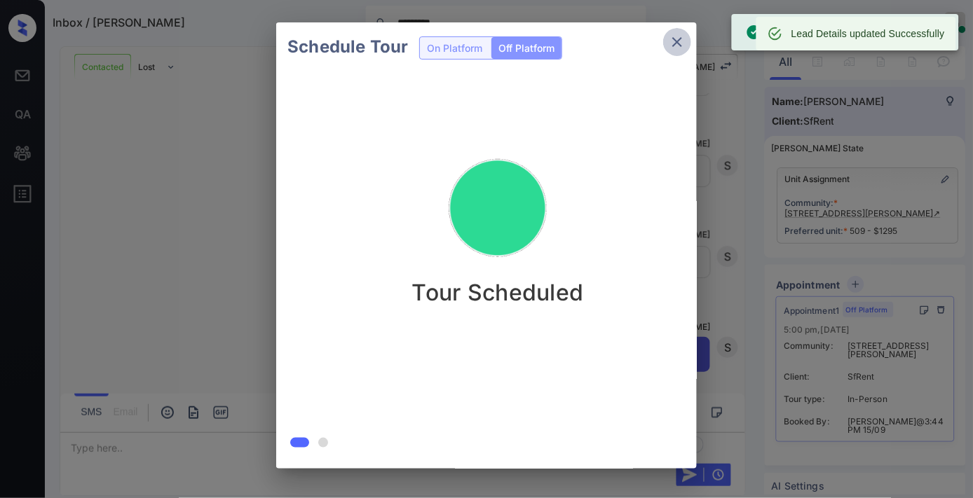
click at [668, 43] on button "close" at bounding box center [677, 42] width 28 height 28
